Goal: Task Accomplishment & Management: Use online tool/utility

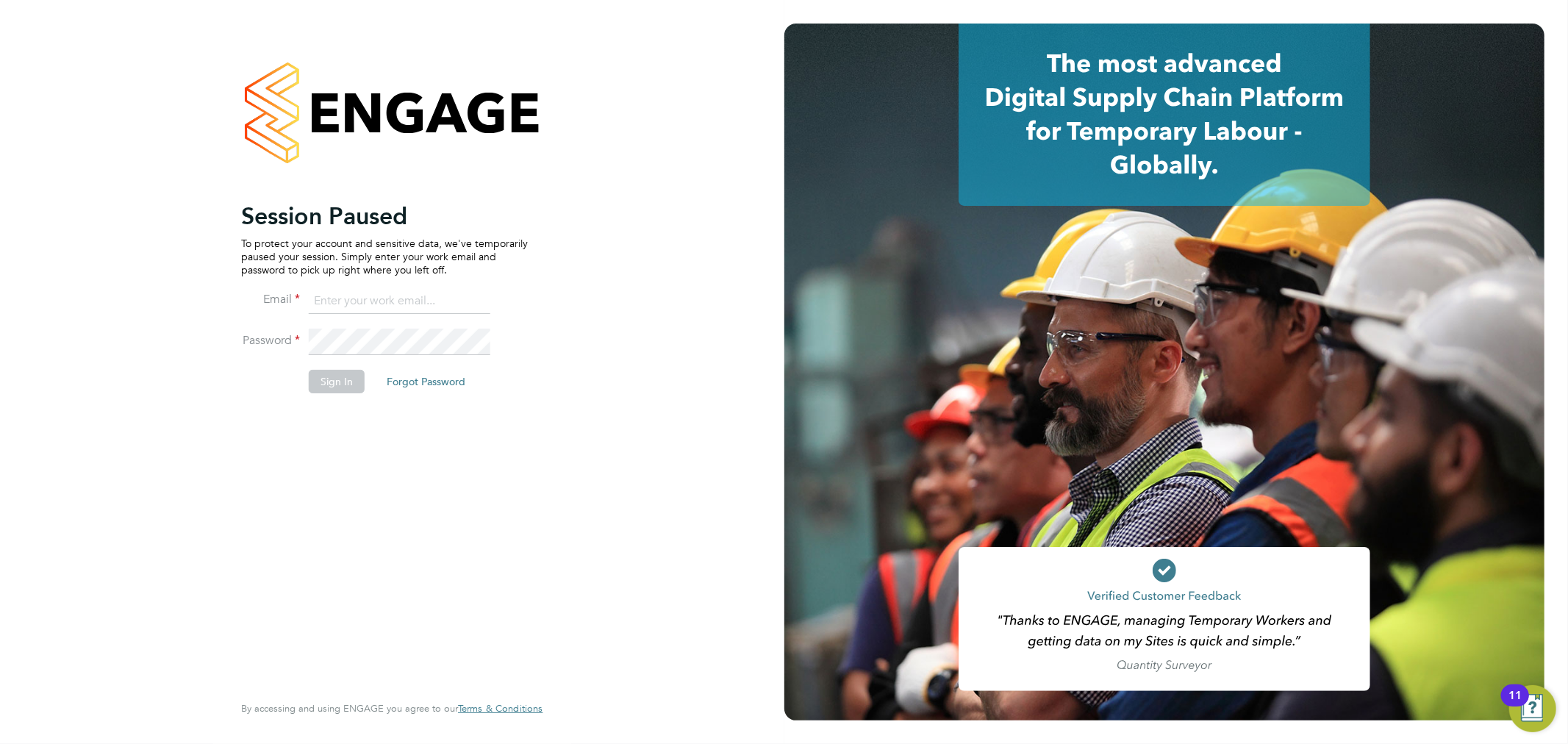
type input "[PERSON_NAME][EMAIL_ADDRESS][PERSON_NAME][DOMAIN_NAME]"
click at [338, 375] on button "Sign In" at bounding box center [336, 381] width 56 height 24
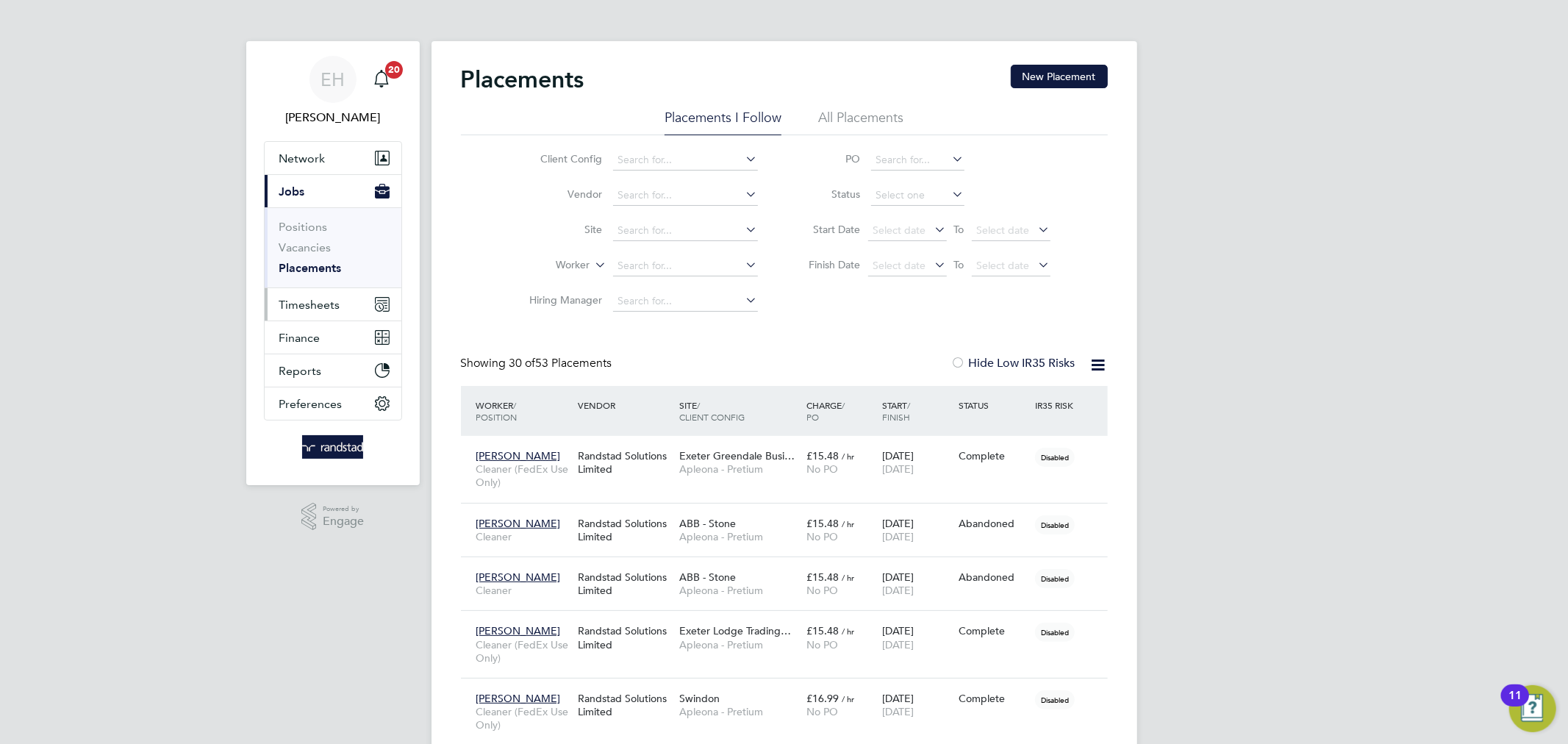
click at [319, 314] on button "Timesheets" at bounding box center [333, 305] width 137 height 32
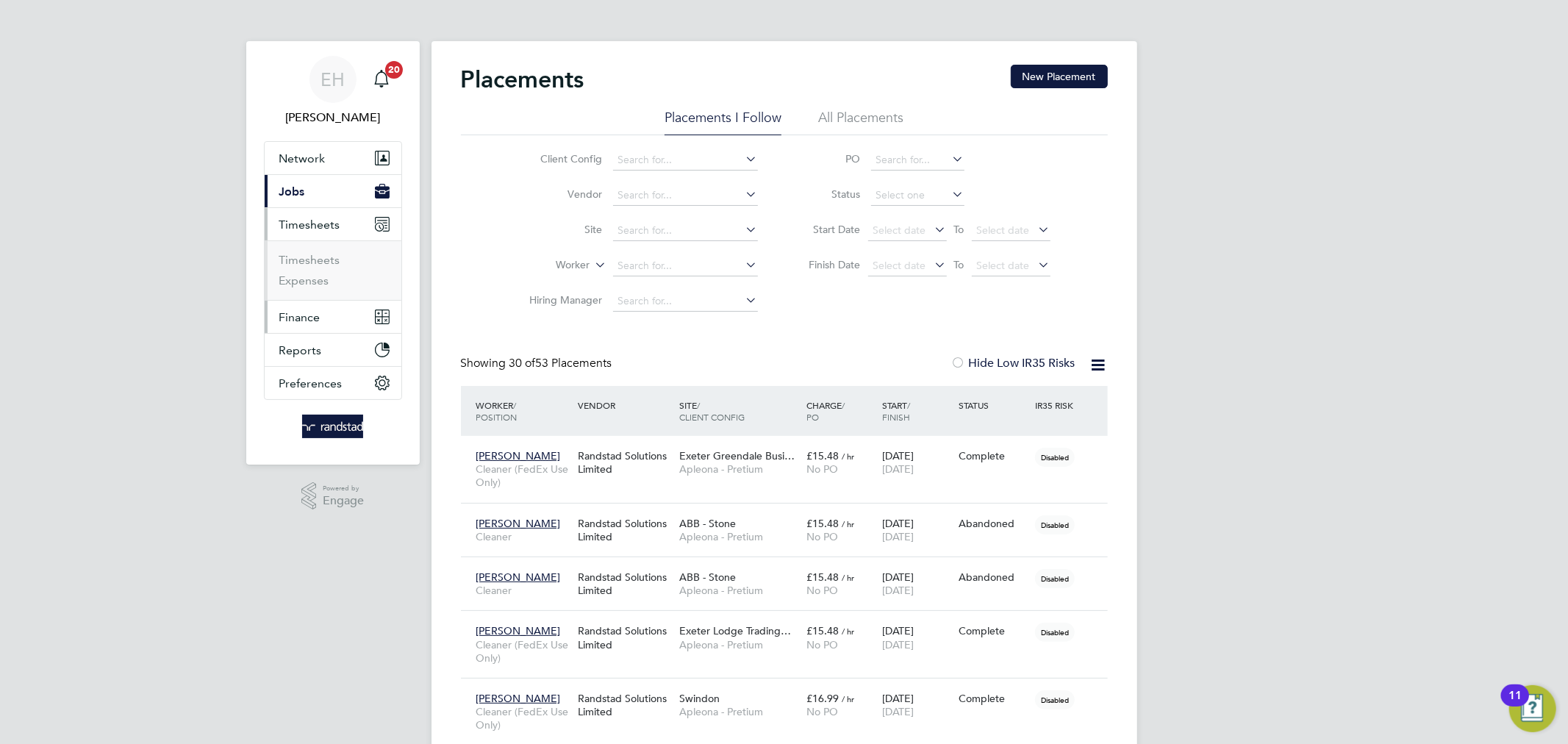
click at [318, 310] on span "Finance" at bounding box center [300, 317] width 41 height 14
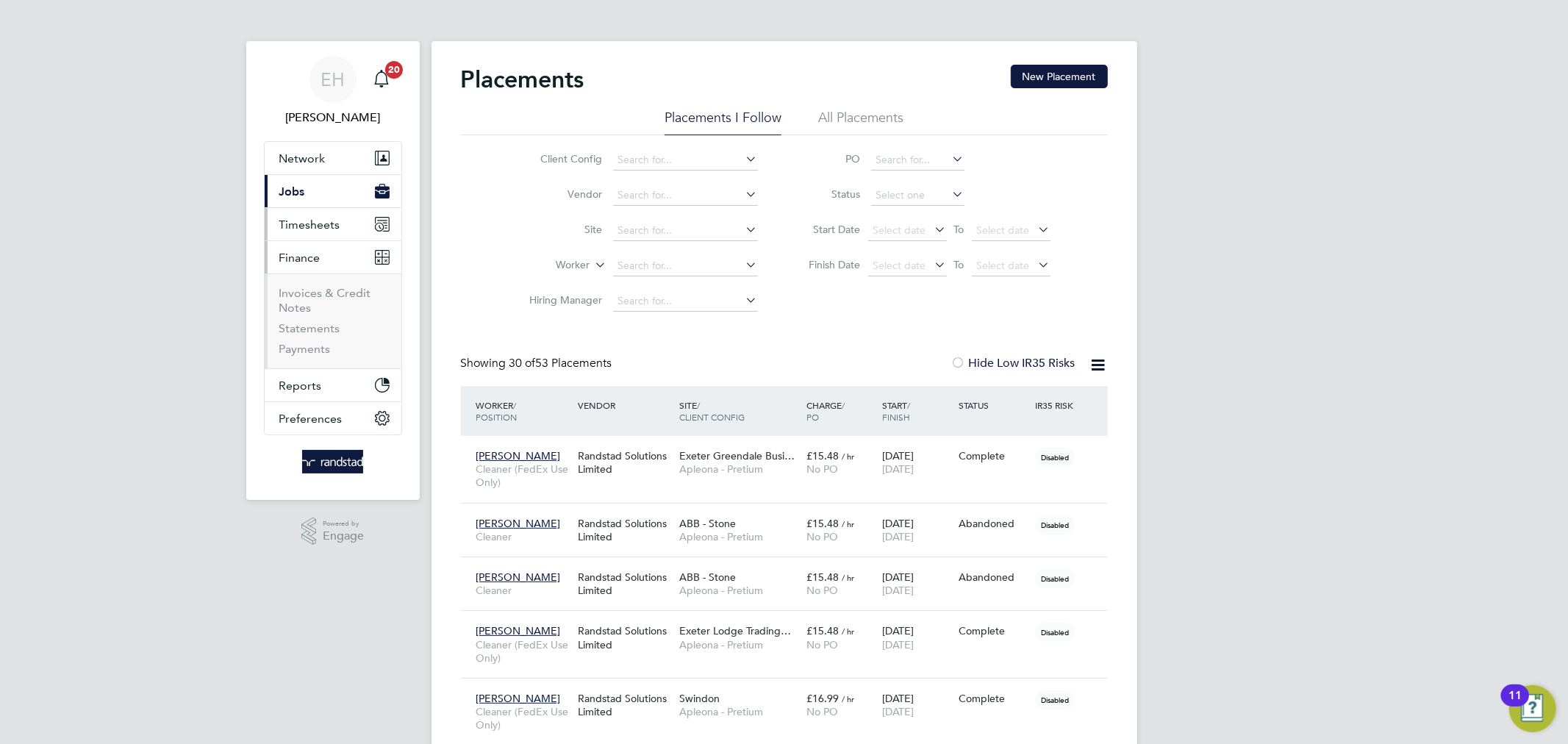
click at [305, 224] on span "Timesheets" at bounding box center [310, 224] width 61 height 14
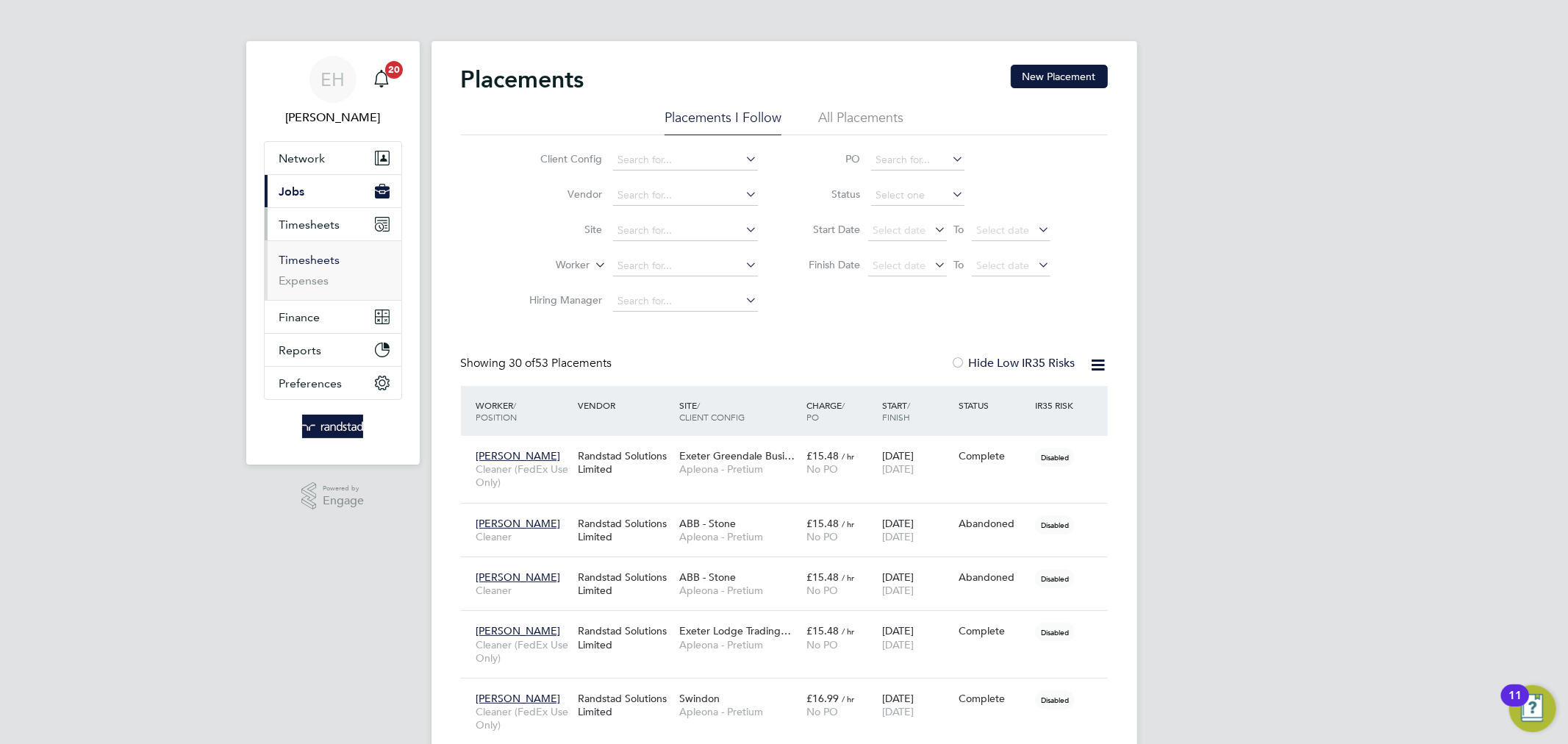
click at [307, 258] on link "Timesheets" at bounding box center [310, 259] width 61 height 14
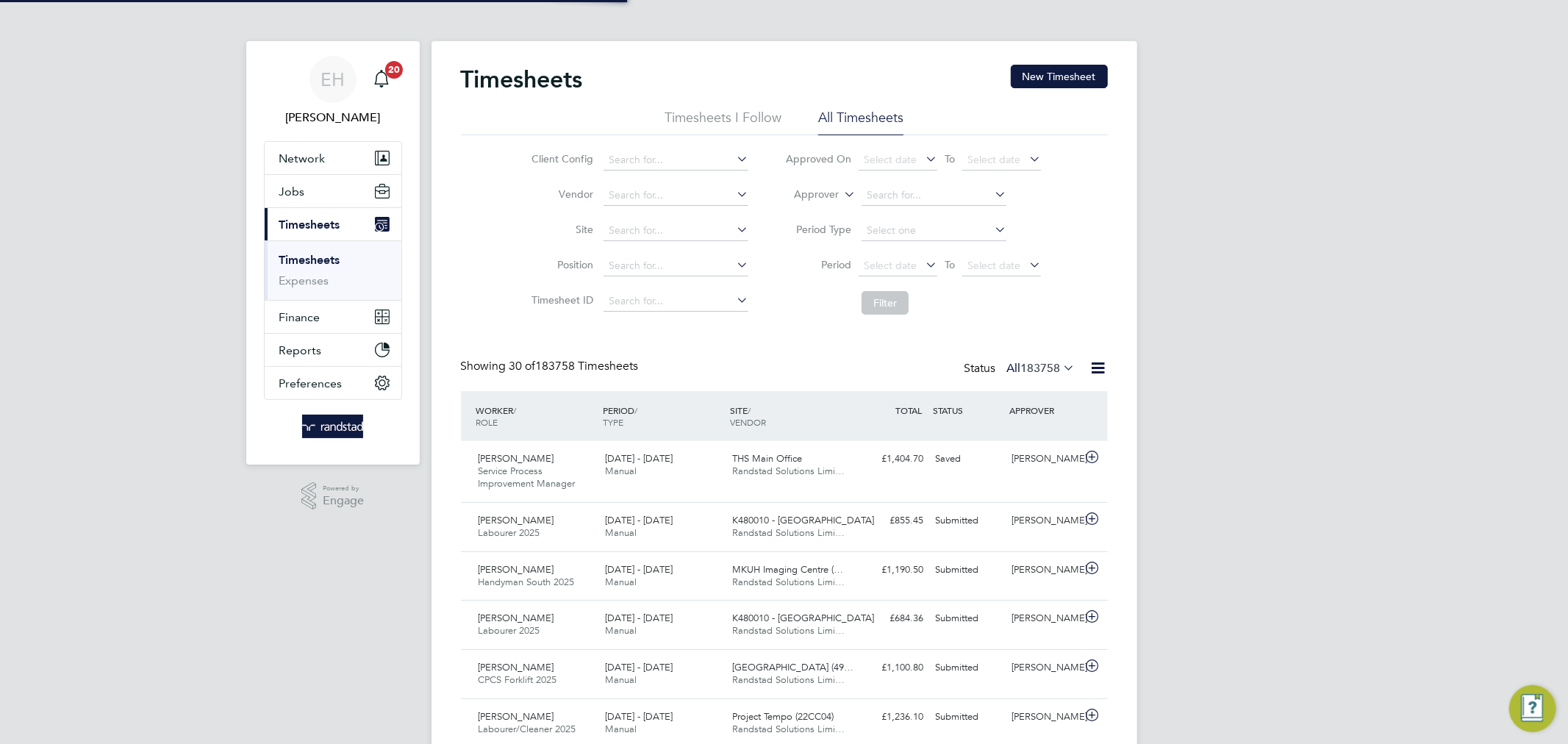
click at [841, 192] on icon at bounding box center [841, 190] width 0 height 13
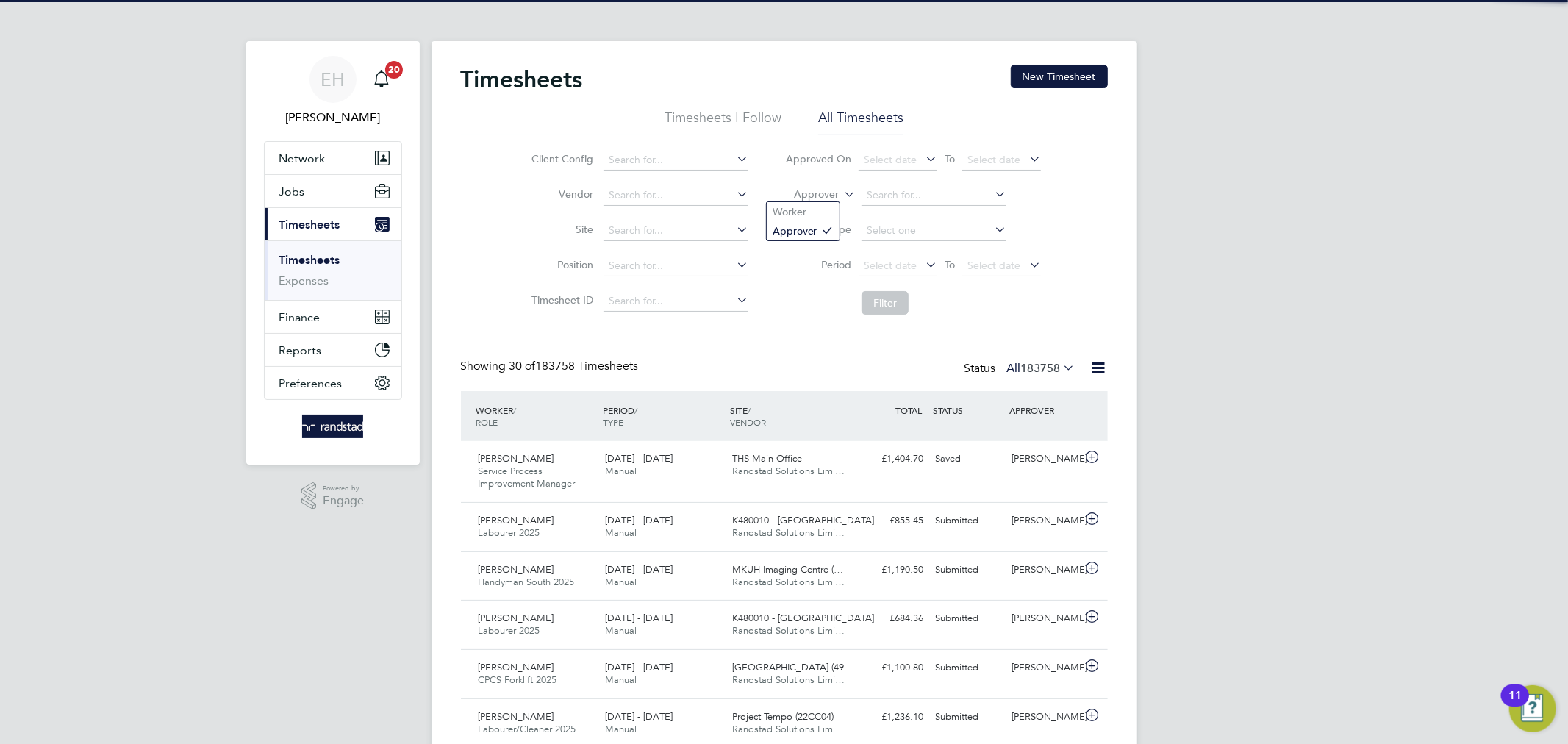
click at [841, 193] on icon at bounding box center [841, 190] width 0 height 13
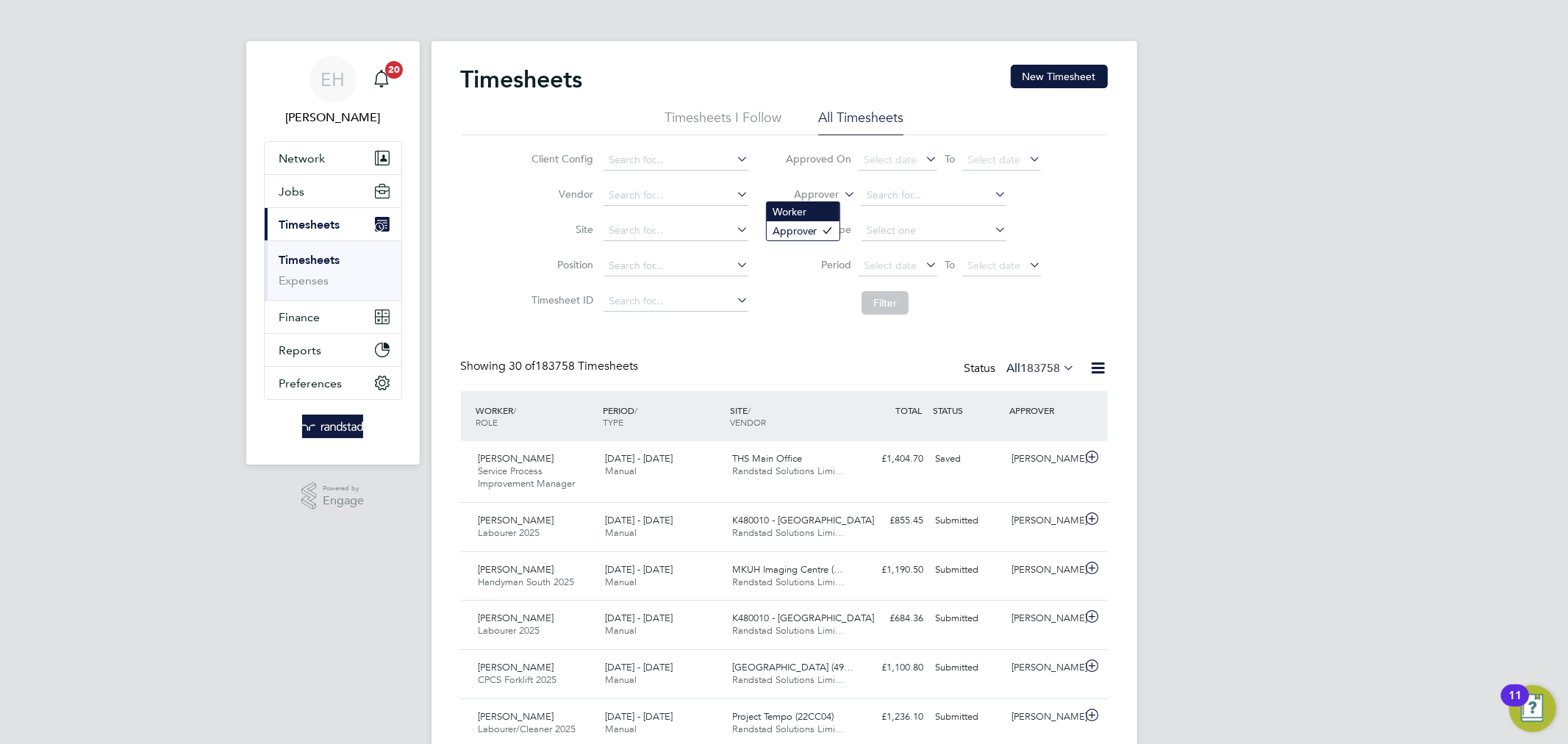
click at [818, 206] on li "Worker" at bounding box center [803, 212] width 73 height 19
click at [870, 198] on input at bounding box center [934, 195] width 145 height 20
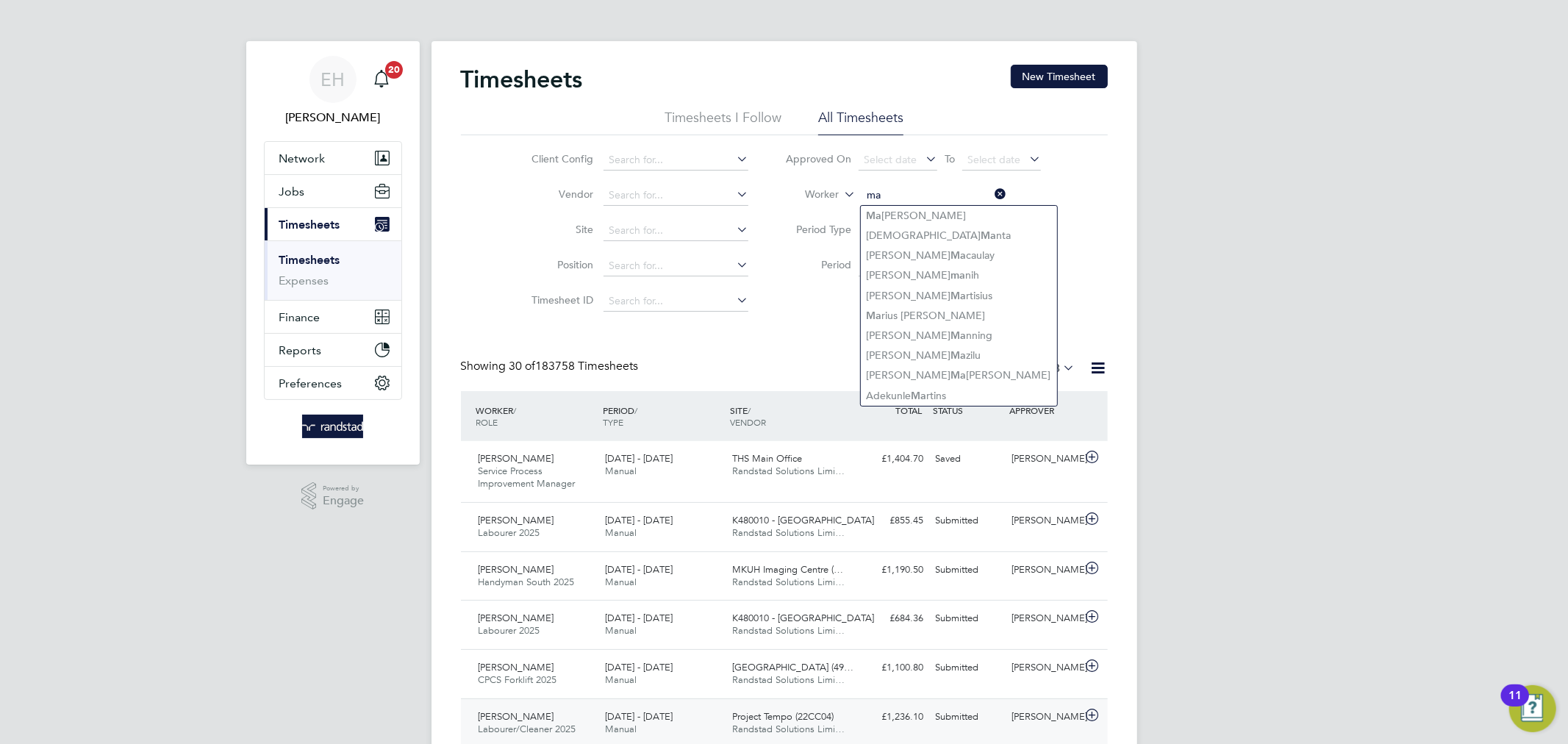
type input "ma"
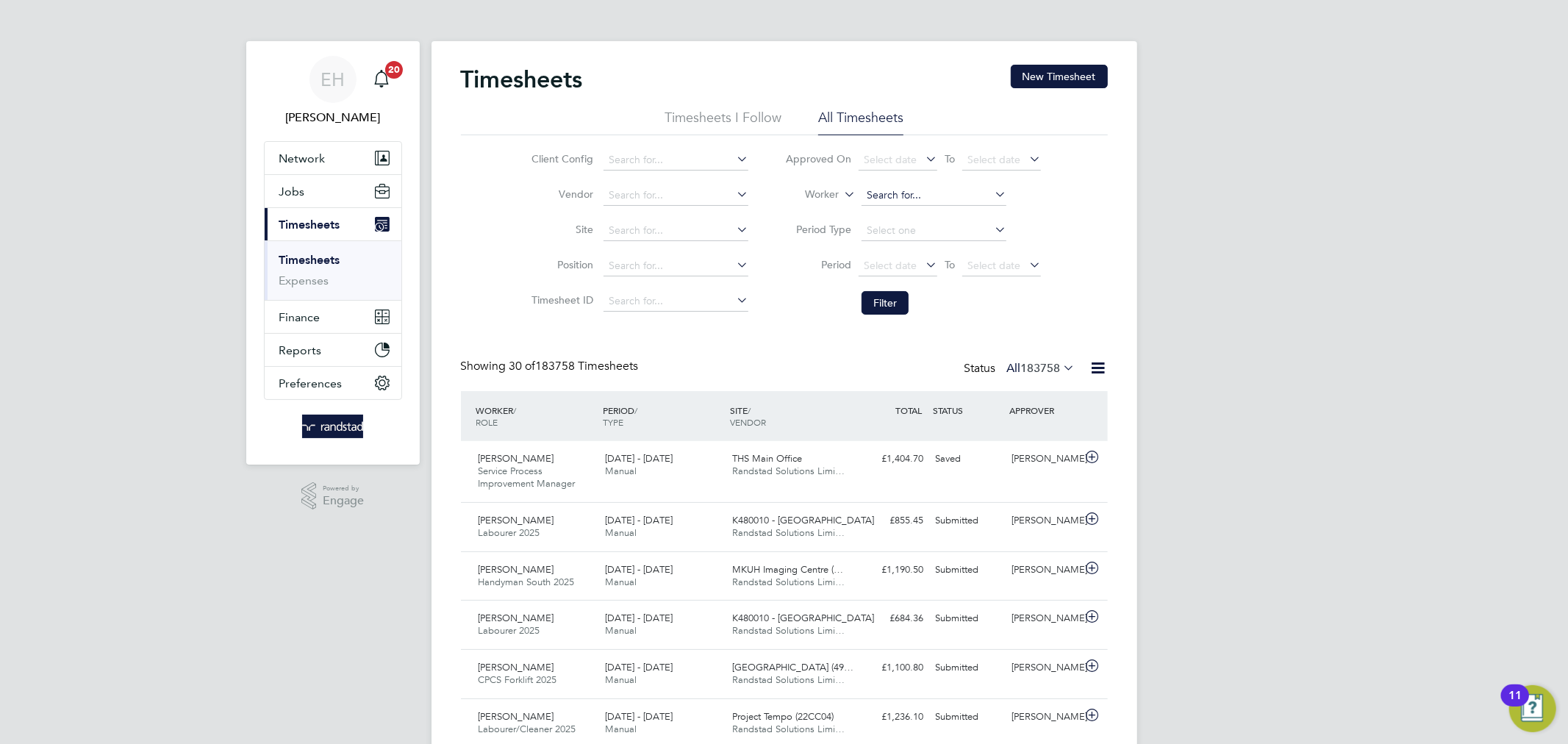
click at [933, 195] on input at bounding box center [934, 195] width 145 height 20
click at [902, 193] on input at bounding box center [934, 195] width 145 height 20
click at [901, 206] on li "Malg orzata Szyszkiewicz" at bounding box center [938, 216] width 152 height 19
type input "Malgorzata Szyszkiewicz"
click at [887, 297] on button "Filter" at bounding box center [885, 302] width 47 height 24
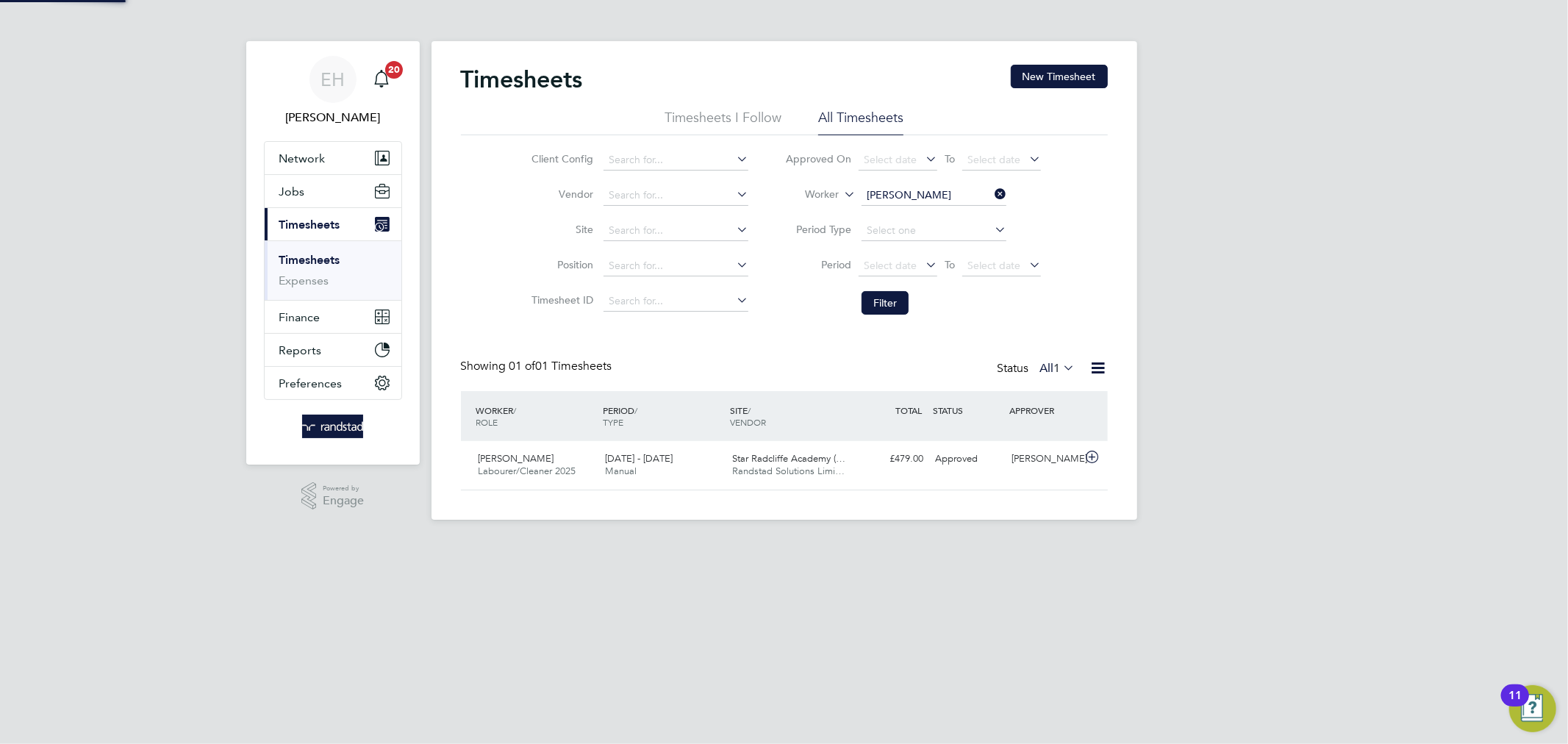
scroll to position [36, 128]
click at [663, 479] on div "2 - 8 Aug 2025 Manual" at bounding box center [663, 465] width 127 height 36
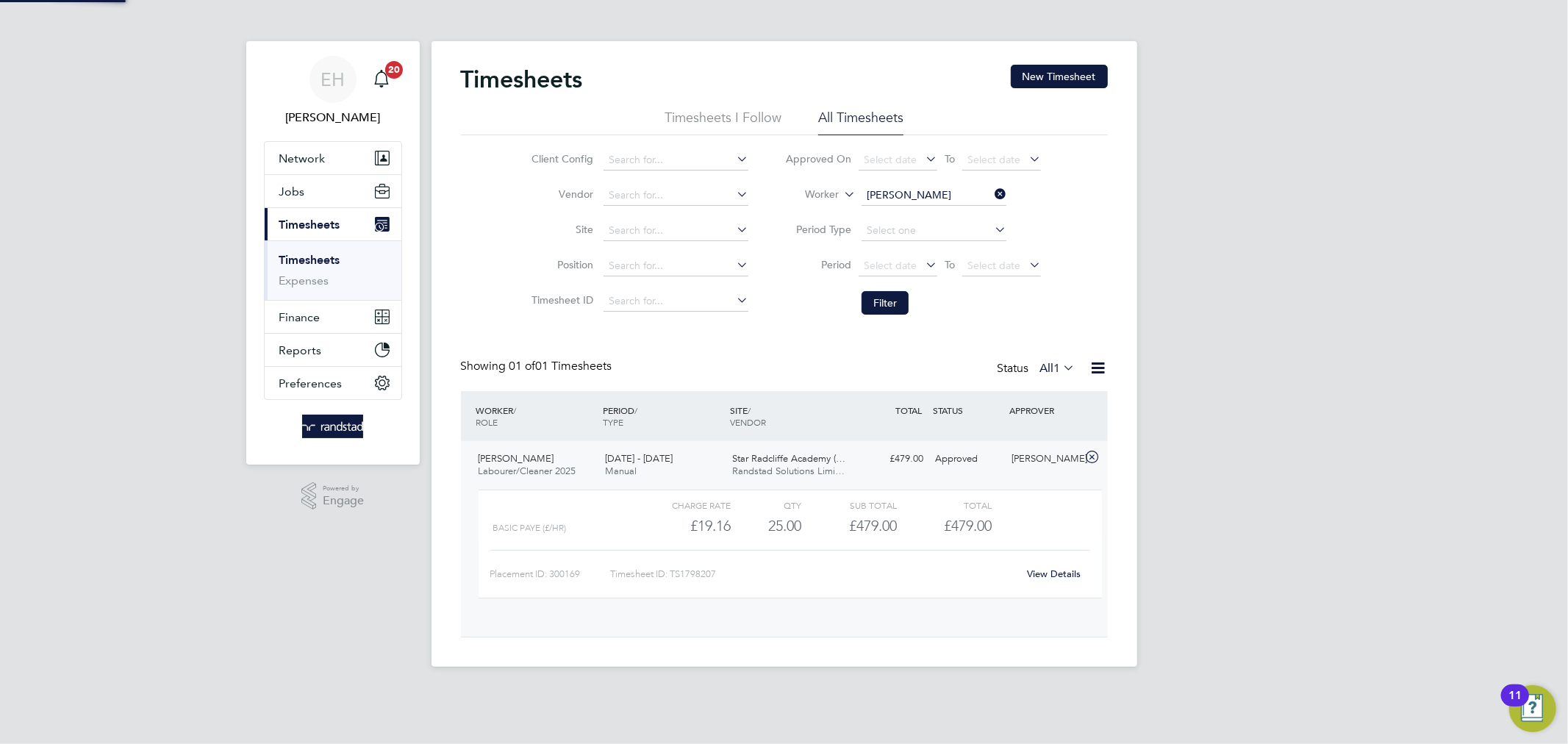
scroll to position [24, 143]
click at [1052, 579] on link "View Details" at bounding box center [1054, 573] width 53 height 12
